Goal: Transaction & Acquisition: Purchase product/service

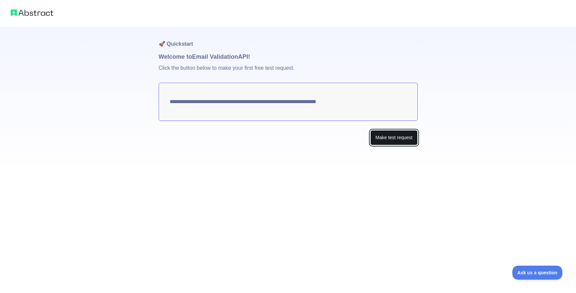
click at [395, 141] on button "Make test request" at bounding box center [393, 137] width 47 height 15
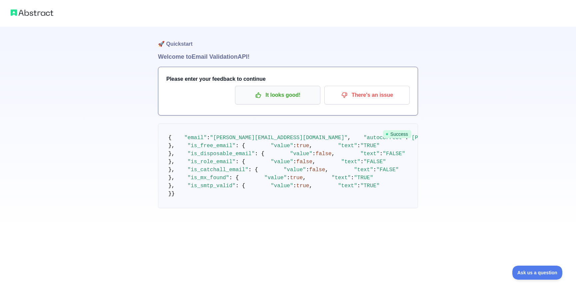
click at [293, 91] on p "It looks good!" at bounding box center [277, 94] width 75 height 11
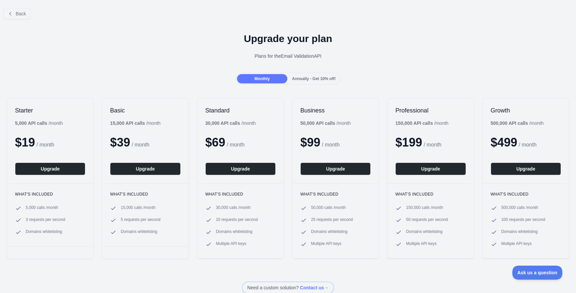
click at [34, 9] on div "Back" at bounding box center [288, 14] width 576 height 22
click at [24, 10] on button "Back" at bounding box center [16, 13] width 27 height 11
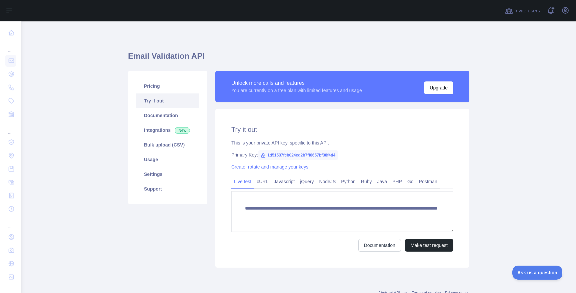
click at [345, 126] on h2 "Try it out" at bounding box center [342, 129] width 222 height 9
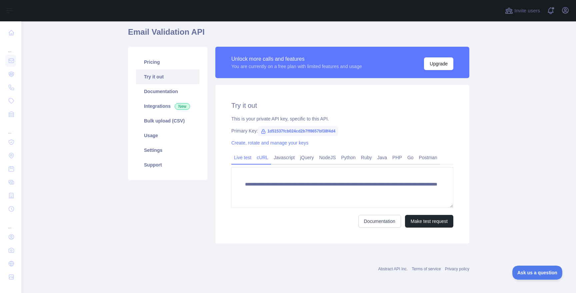
click at [262, 157] on link "cURL" at bounding box center [262, 157] width 17 height 11
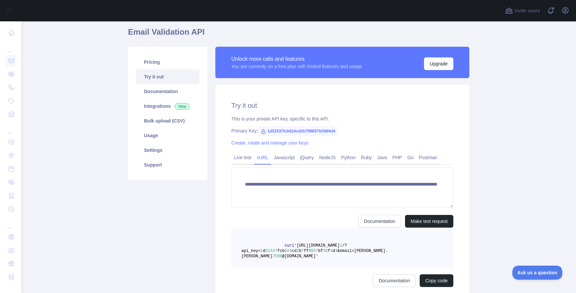
scroll to position [18, 0]
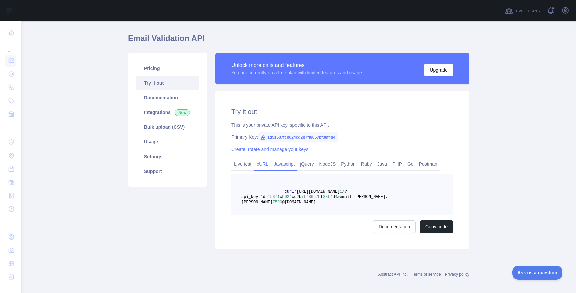
click at [283, 165] on link "Javascript" at bounding box center [284, 163] width 26 height 11
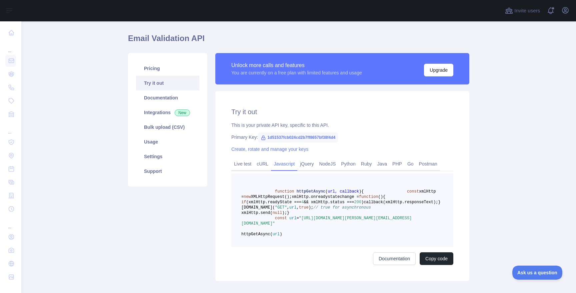
click at [430, 157] on div "Try it out This is your private API key, specific to this API. Primary Key: 1d5…" at bounding box center [342, 186] width 254 height 190
click at [231, 168] on link "Live test" at bounding box center [242, 163] width 23 height 11
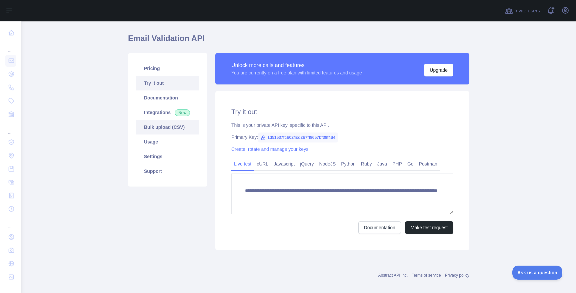
click at [197, 128] on link "Bulk upload (CSV)" at bounding box center [167, 127] width 63 height 15
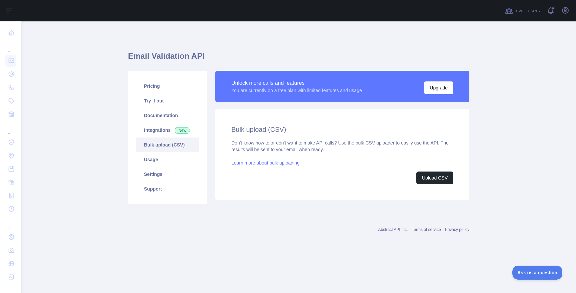
click at [426, 166] on div "Don't know how to or don't want to make API calls? Use the bulk CSV uploader to…" at bounding box center [342, 161] width 222 height 45
click at [425, 172] on button "Upload CSV" at bounding box center [434, 177] width 37 height 13
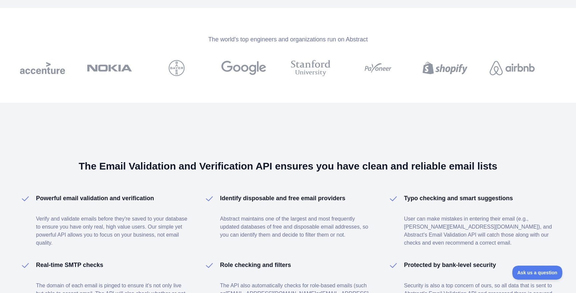
scroll to position [215, 0]
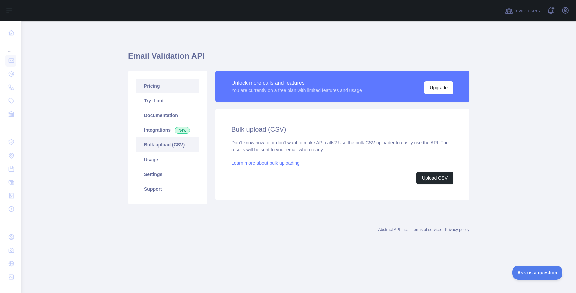
click at [151, 92] on link "Pricing" at bounding box center [167, 86] width 63 height 15
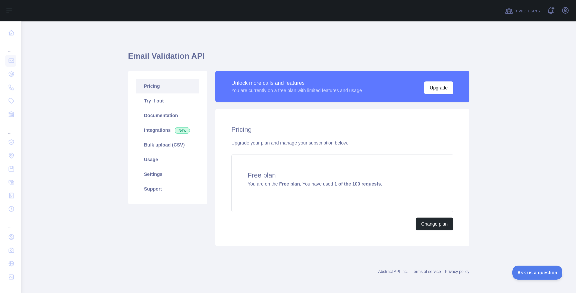
click at [545, 108] on main "Email Validation API Pricing Try it out Documentation Integrations New Bulk upl…" at bounding box center [298, 156] width 555 height 271
